Goal: Transaction & Acquisition: Purchase product/service

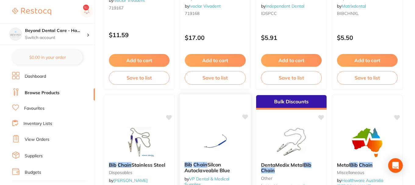
scroll to position [366, 0]
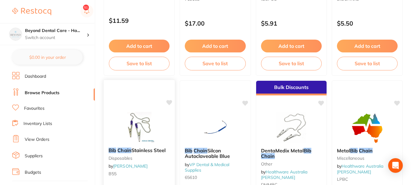
click at [141, 135] on img at bounding box center [139, 127] width 40 height 31
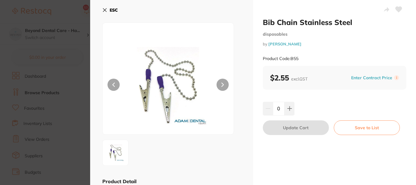
scroll to position [91, 0]
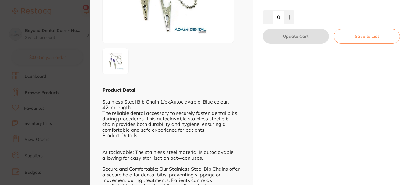
click at [87, 101] on section "Bib Chain Stainless Steel disposables by [PERSON_NAME] Product Code: B55 ESC Pr…" at bounding box center [208, 92] width 416 height 185
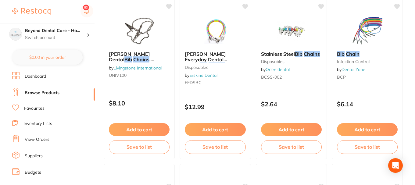
scroll to position [91, 0]
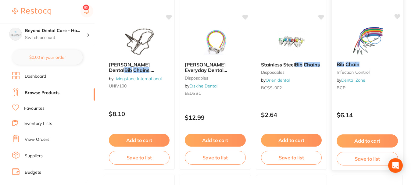
click at [357, 95] on div "Bib Chain Infection Control by Dental Zone BCP" at bounding box center [367, 77] width 71 height 41
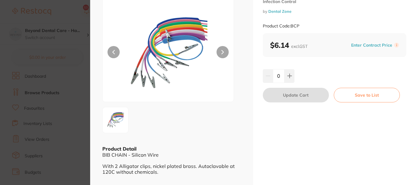
scroll to position [30, 0]
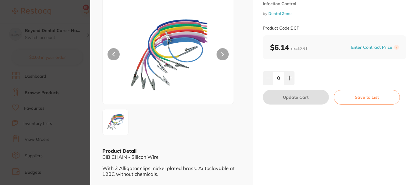
click at [222, 55] on icon at bounding box center [223, 54] width 2 height 4
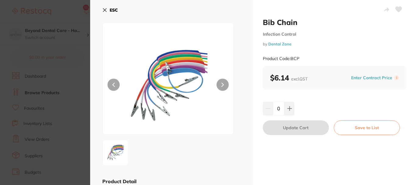
click at [104, 10] on icon at bounding box center [104, 10] width 5 height 5
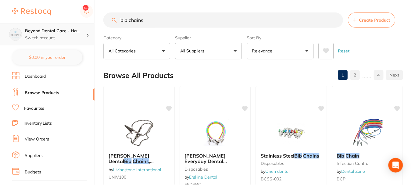
scroll to position [91, 0]
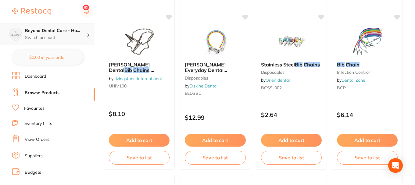
click at [53, 33] on h4 "Beyond Dental Care - Ha..." at bounding box center [56, 31] width 62 height 6
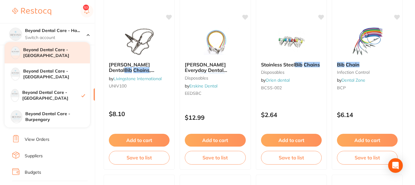
click at [57, 59] on h4 "Beyond Dental Care - [GEOGRAPHIC_DATA]" at bounding box center [56, 53] width 67 height 12
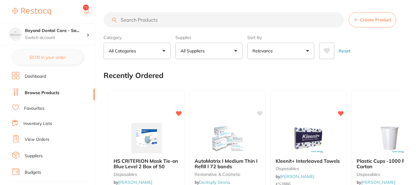
click at [165, 20] on input "search" at bounding box center [224, 19] width 240 height 15
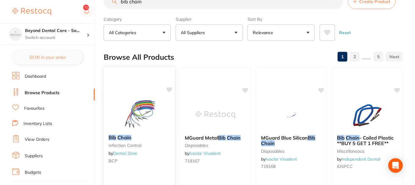
scroll to position [79, 0]
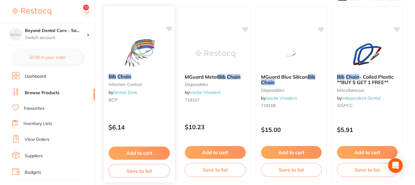
type input "bib chain"
click at [168, 28] on icon at bounding box center [169, 28] width 6 height 5
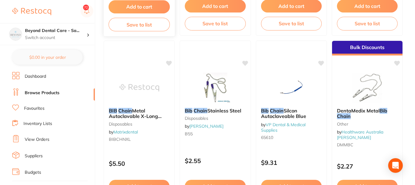
scroll to position [232, 0]
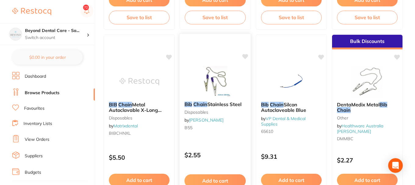
click at [243, 55] on icon at bounding box center [245, 56] width 6 height 5
click at [246, 55] on icon at bounding box center [245, 56] width 6 height 5
click at [244, 58] on icon at bounding box center [245, 56] width 6 height 5
click at [246, 58] on icon at bounding box center [245, 56] width 6 height 5
click at [245, 56] on icon at bounding box center [245, 56] width 6 height 5
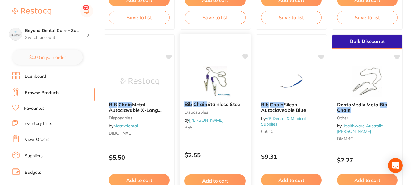
click at [236, 66] on div at bounding box center [214, 81] width 71 height 31
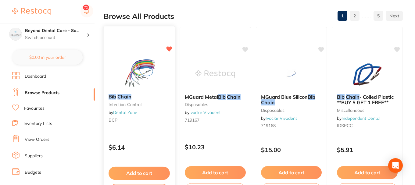
scroll to position [61, 0]
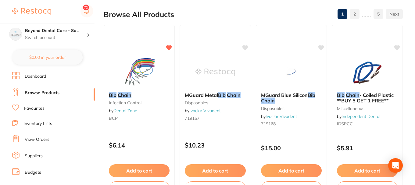
click at [140, 75] on img at bounding box center [139, 72] width 40 height 30
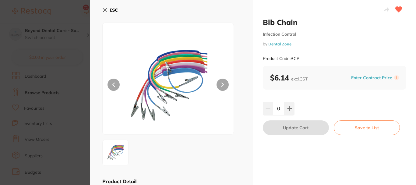
click at [111, 8] on b "ESC" at bounding box center [114, 9] width 8 height 5
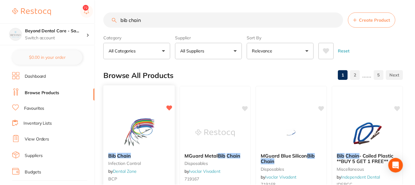
scroll to position [61, 0]
